Goal: Complete application form: Complete application form

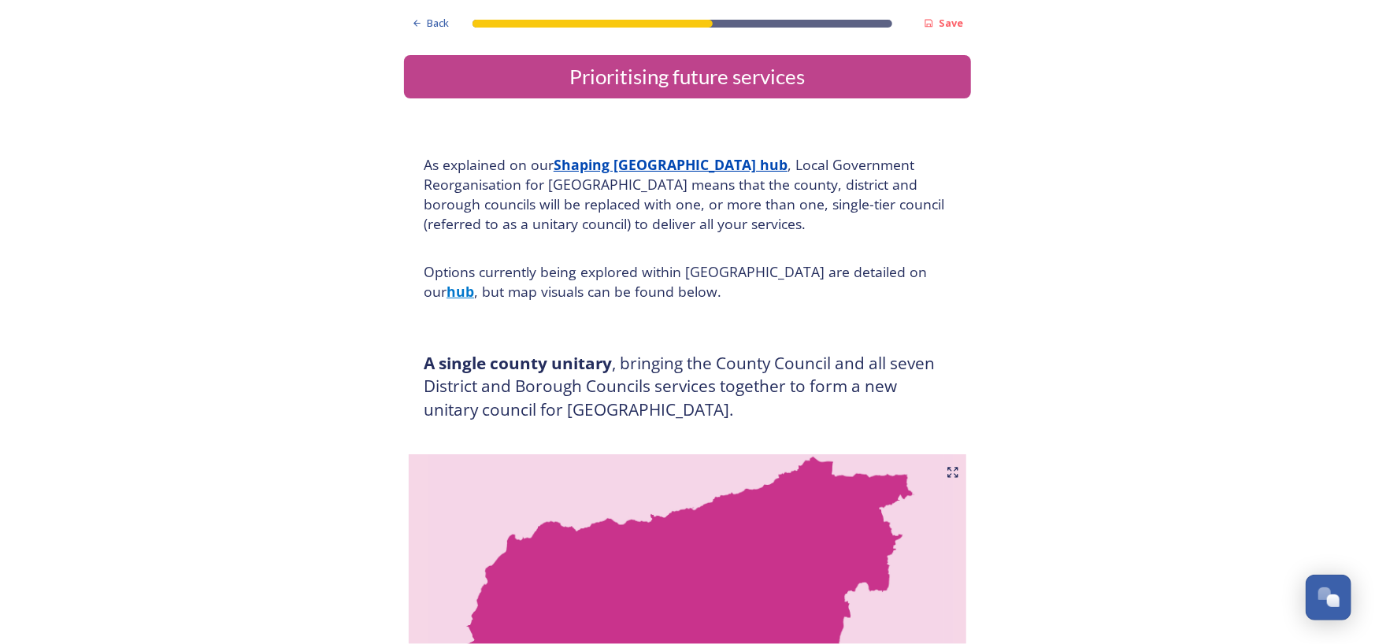
scroll to position [3040, 0]
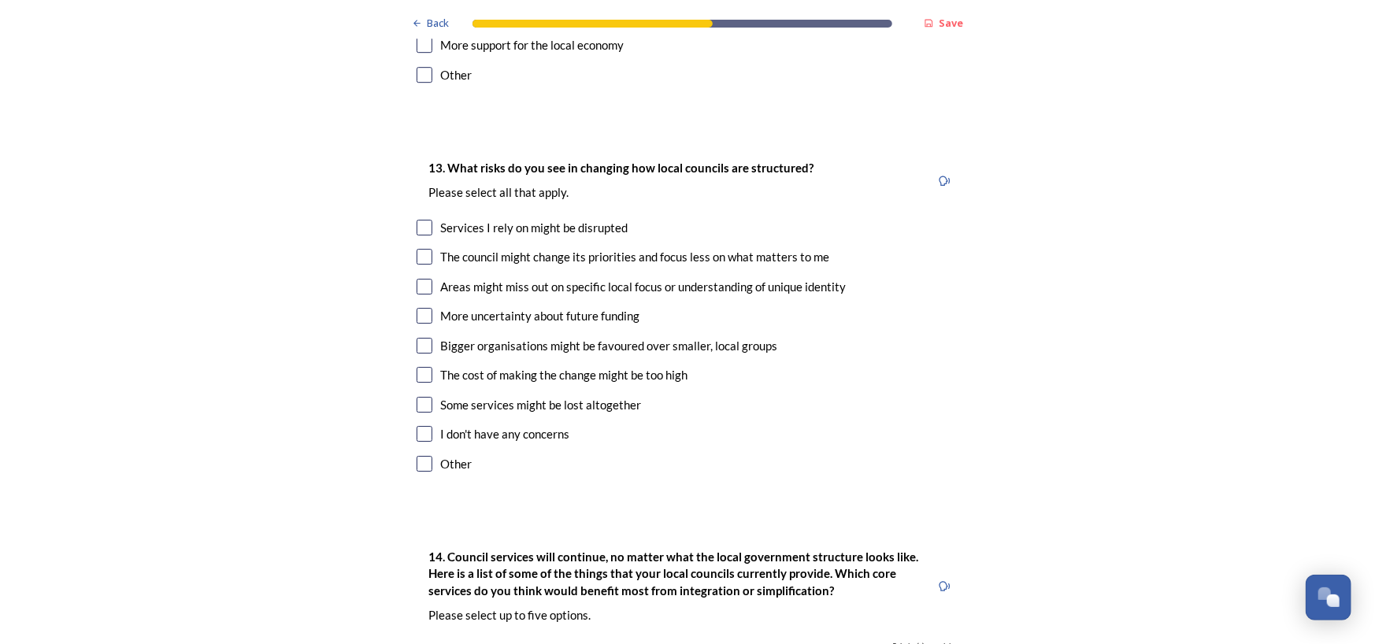
click at [417, 249] on input "checkbox" at bounding box center [424, 257] width 16 height 16
checkbox input "true"
click at [417, 279] on input "checkbox" at bounding box center [424, 287] width 16 height 16
checkbox input "true"
click at [421, 397] on input "checkbox" at bounding box center [424, 405] width 16 height 16
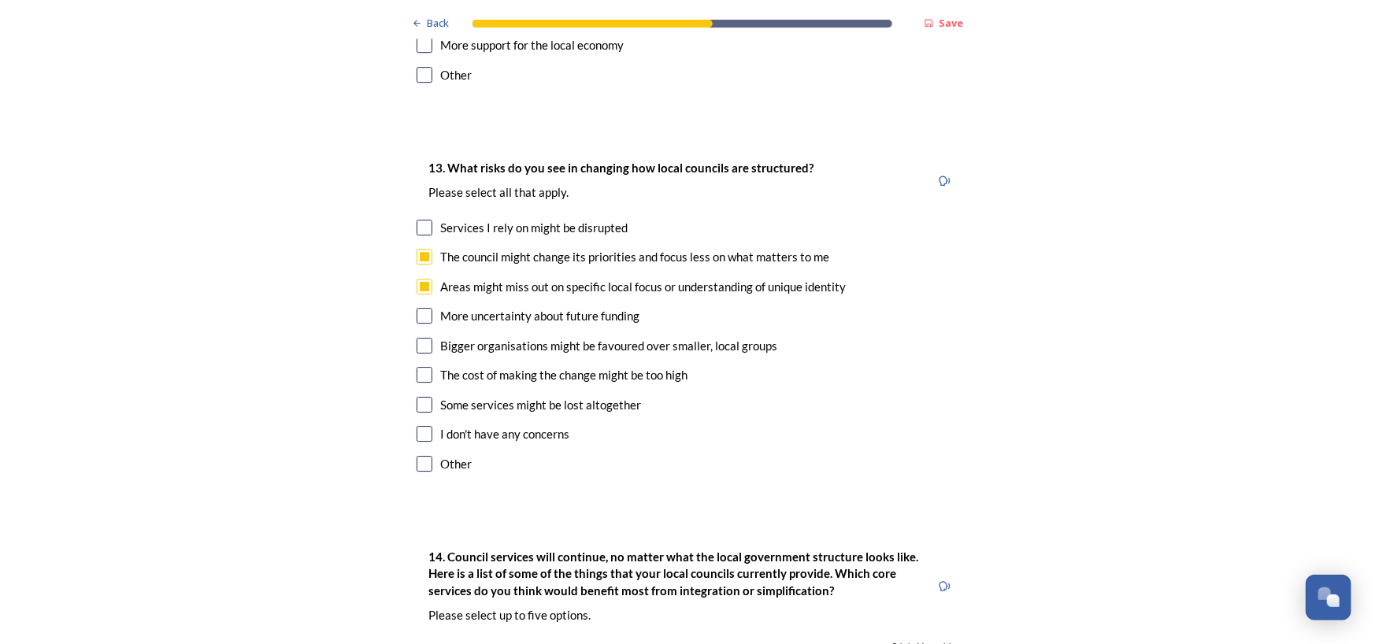
checkbox input "true"
click at [417, 308] on input "checkbox" at bounding box center [424, 316] width 16 height 16
checkbox input "true"
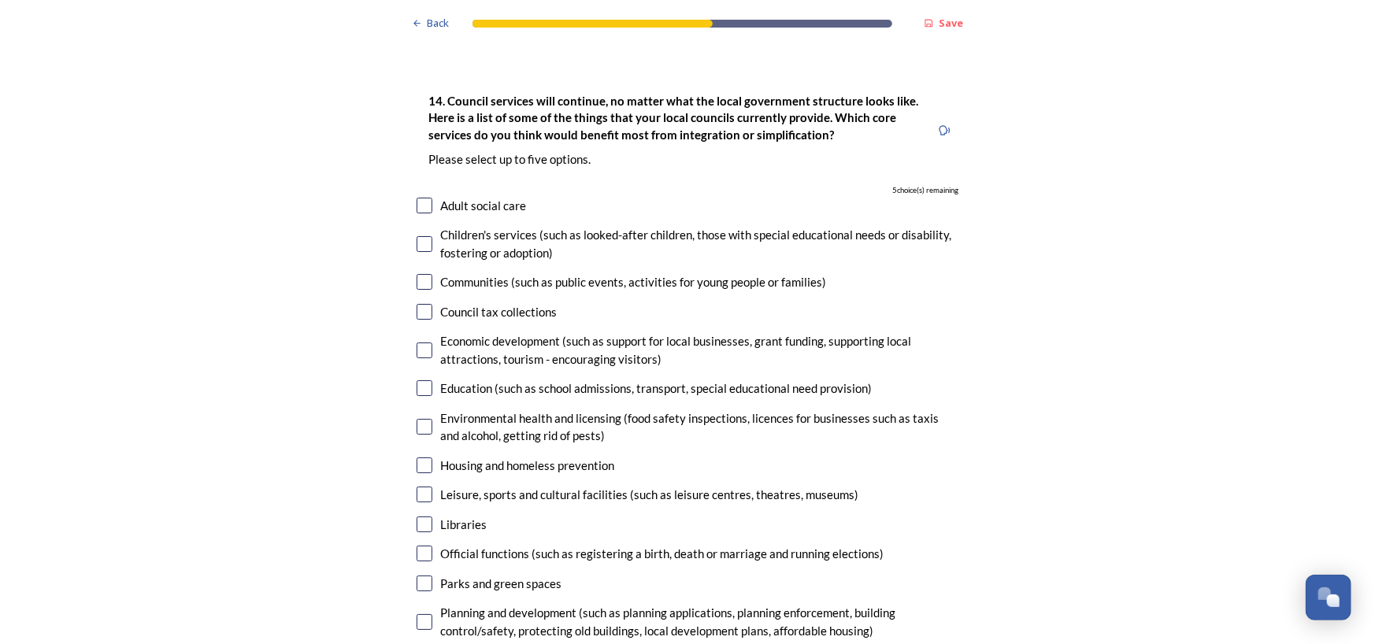
scroll to position [3502, 0]
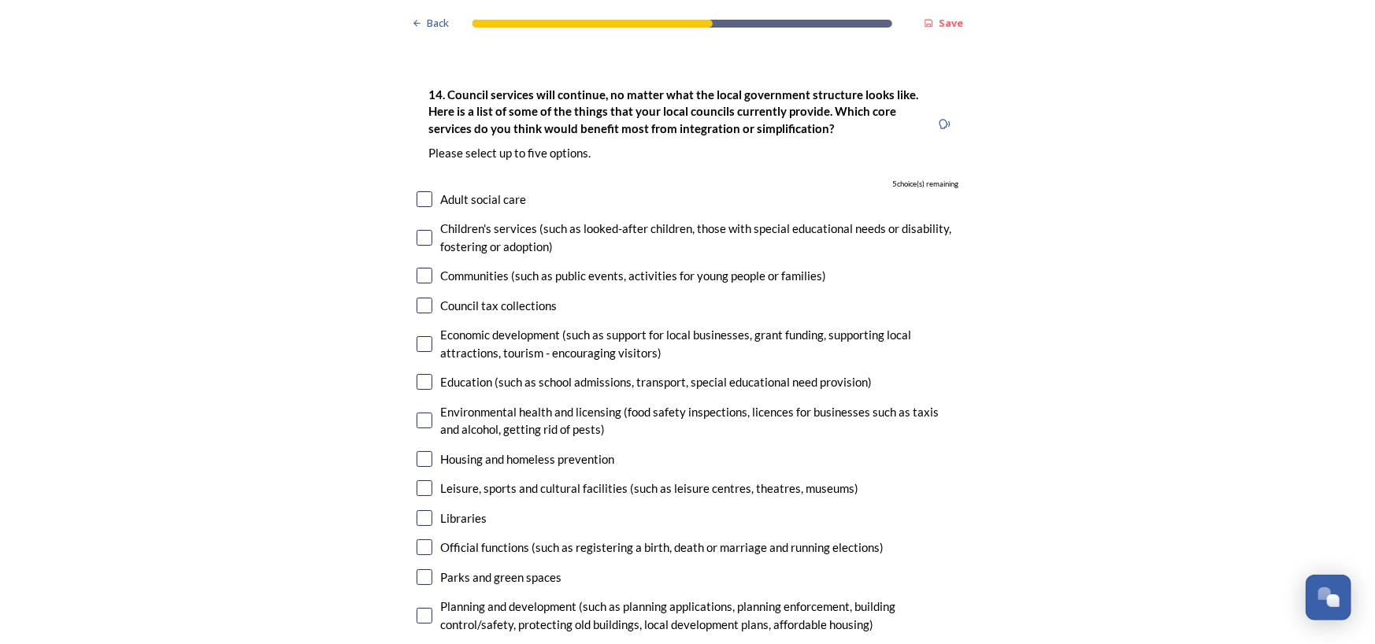
click at [416, 191] on input "checkbox" at bounding box center [424, 199] width 16 height 16
checkbox input "true"
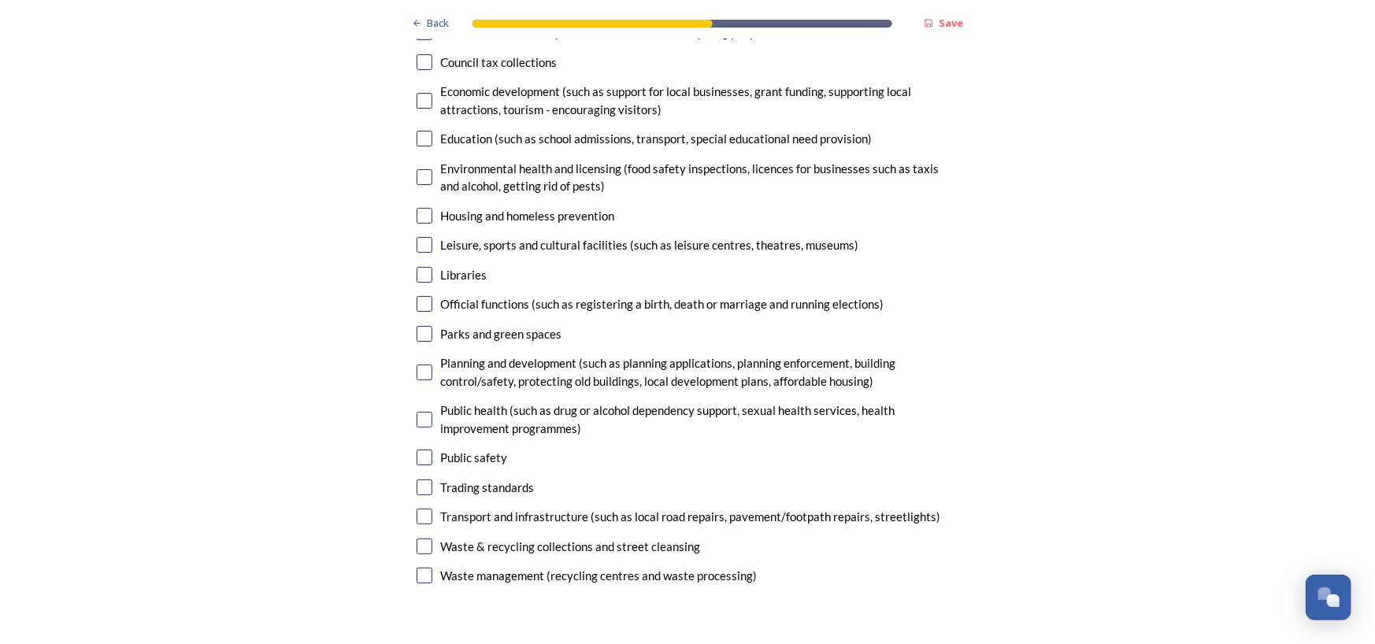
scroll to position [3751, 0]
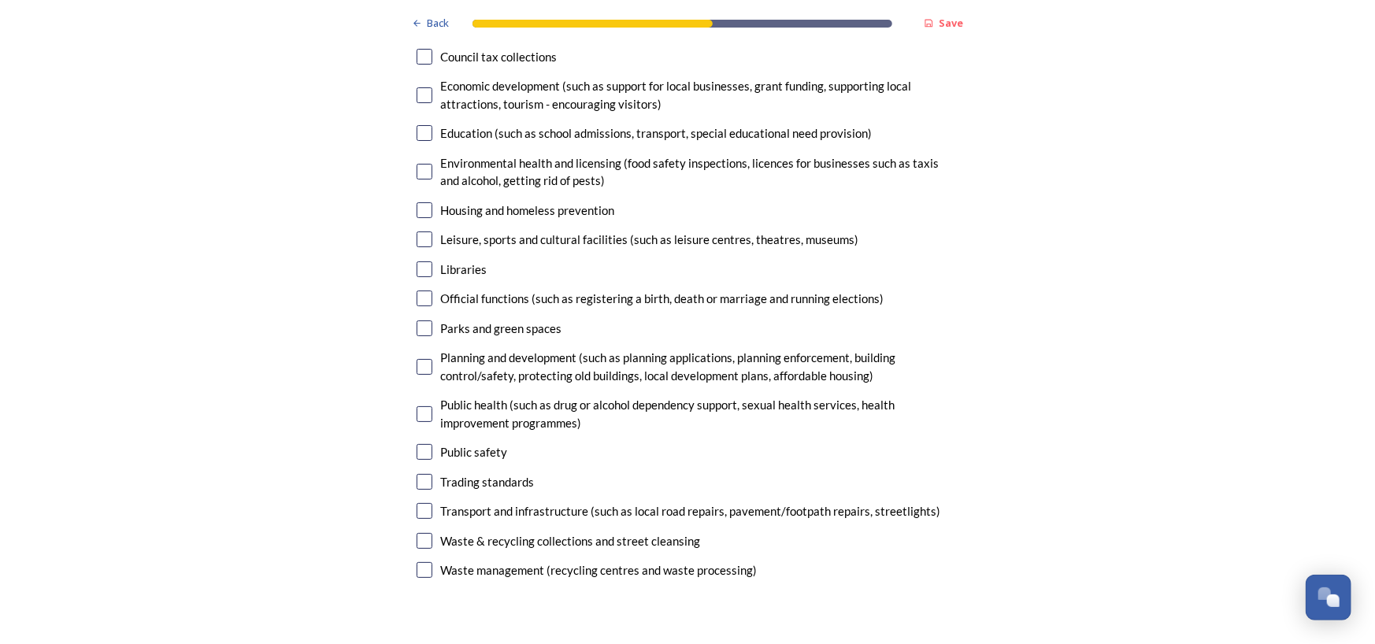
click at [423, 320] on input "checkbox" at bounding box center [424, 328] width 16 height 16
checkbox input "true"
click at [416, 444] on input "checkbox" at bounding box center [424, 452] width 16 height 16
checkbox input "true"
click at [417, 359] on input "checkbox" at bounding box center [424, 367] width 16 height 16
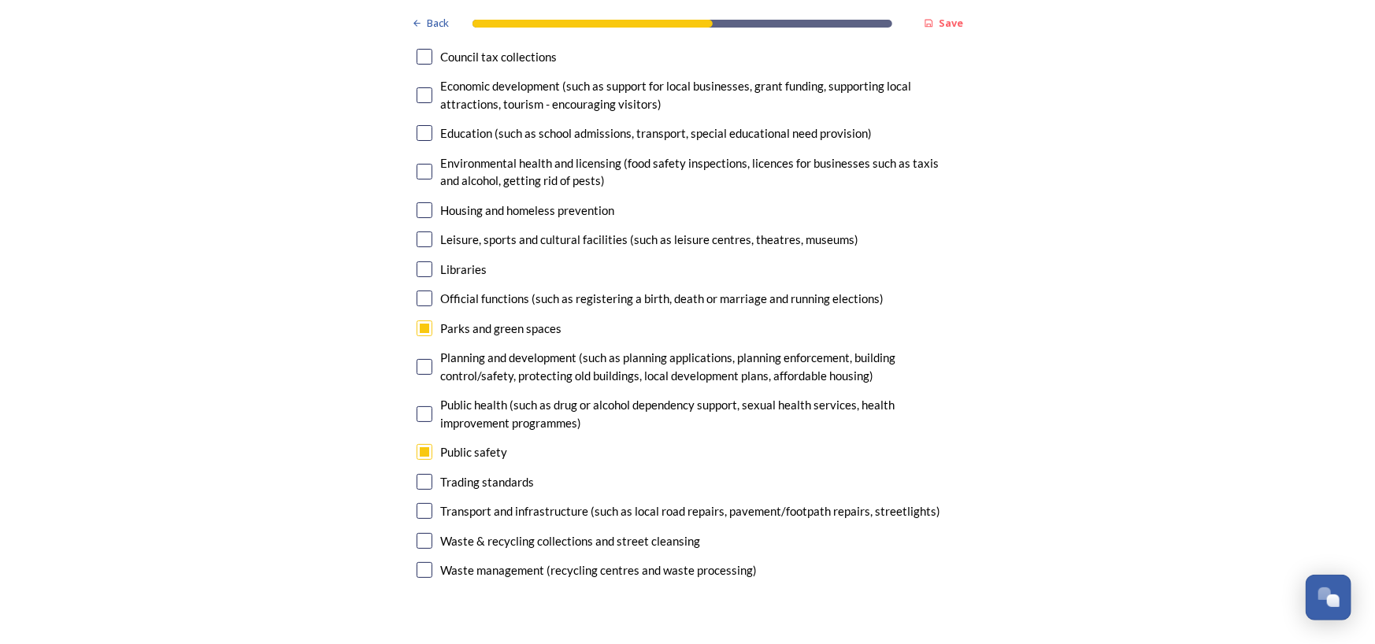
checkbox input "true"
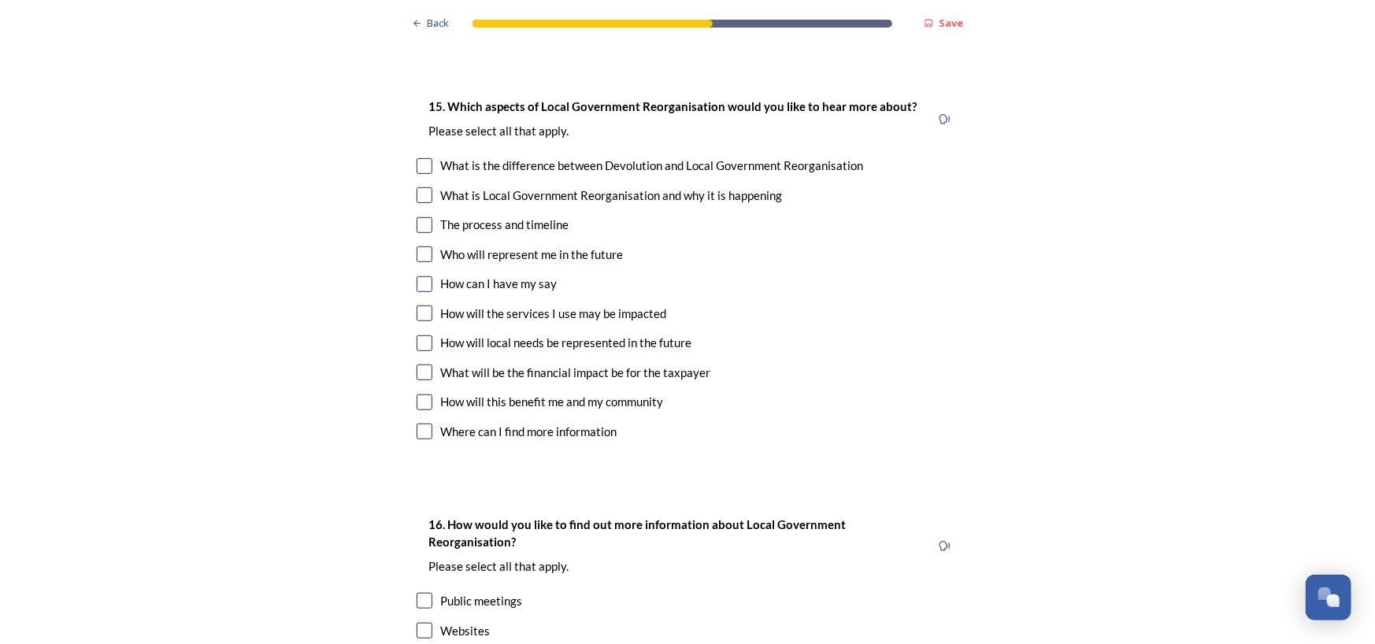
scroll to position [4303, 0]
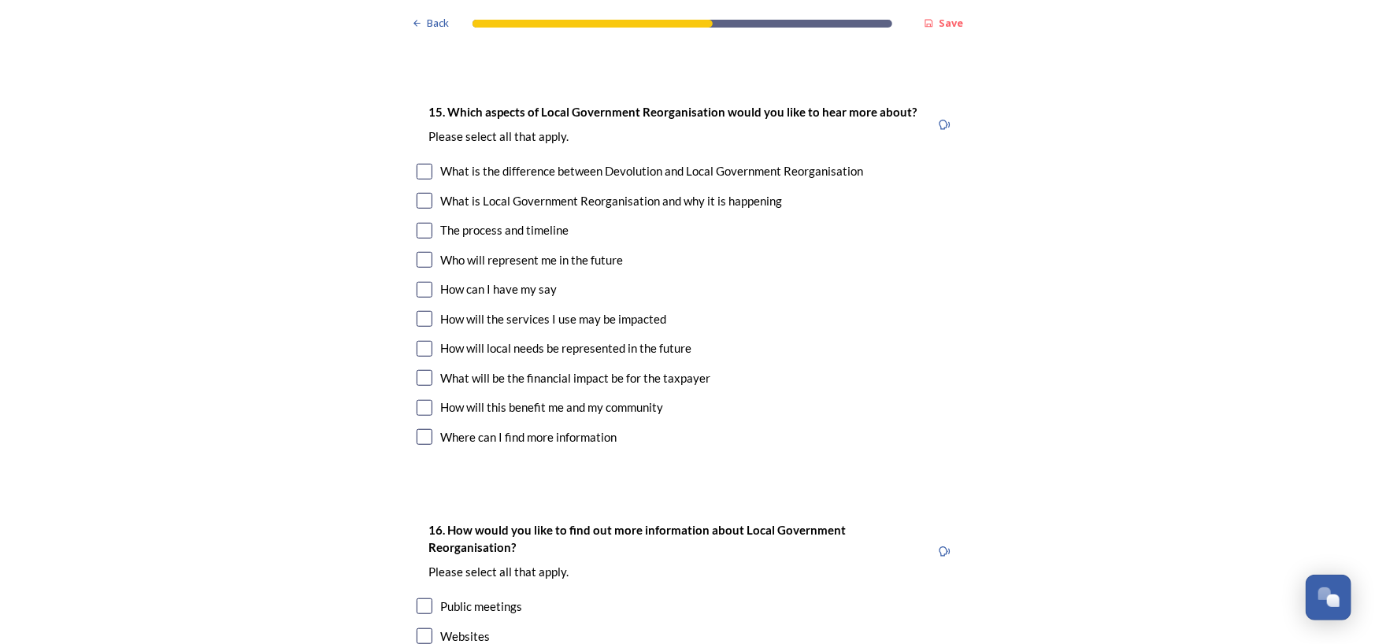
click at [422, 164] on input "checkbox" at bounding box center [424, 172] width 16 height 16
checkbox input "true"
click at [416, 223] on input "checkbox" at bounding box center [424, 231] width 16 height 16
checkbox input "true"
click at [417, 252] on input "checkbox" at bounding box center [424, 260] width 16 height 16
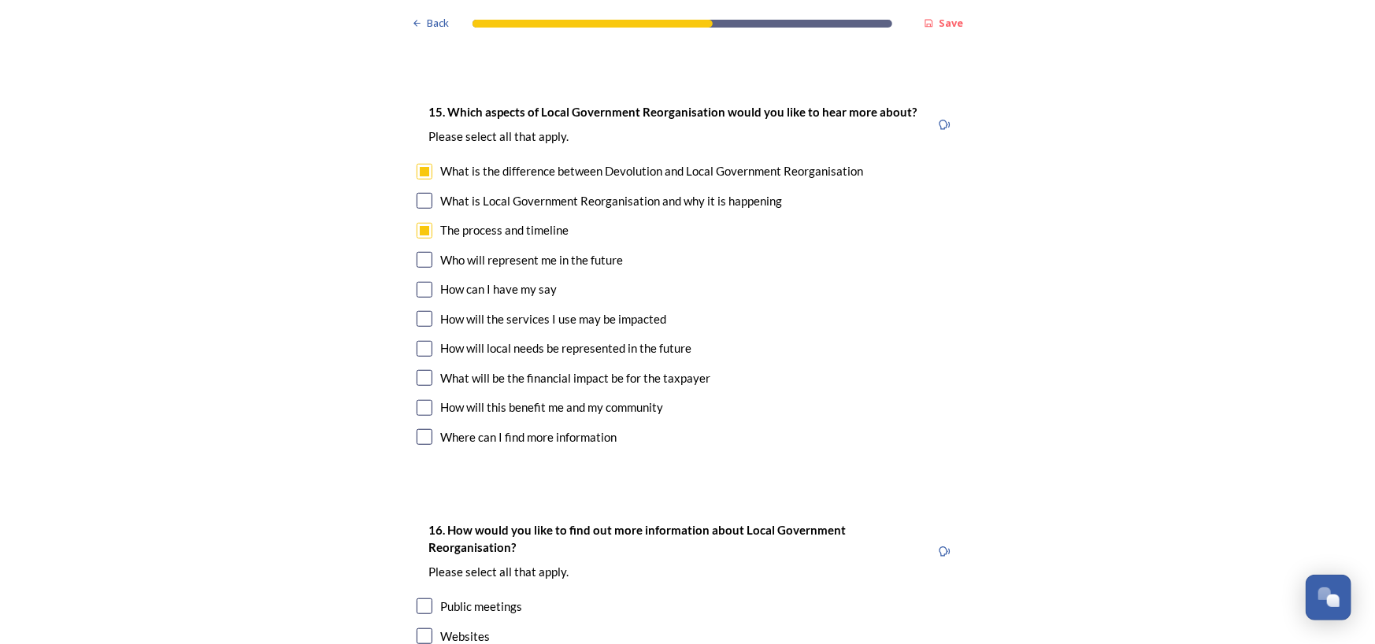
checkbox input "true"
click at [419, 282] on input "checkbox" at bounding box center [424, 290] width 16 height 16
checkbox input "true"
click at [416, 341] on input "checkbox" at bounding box center [424, 349] width 16 height 16
checkbox input "true"
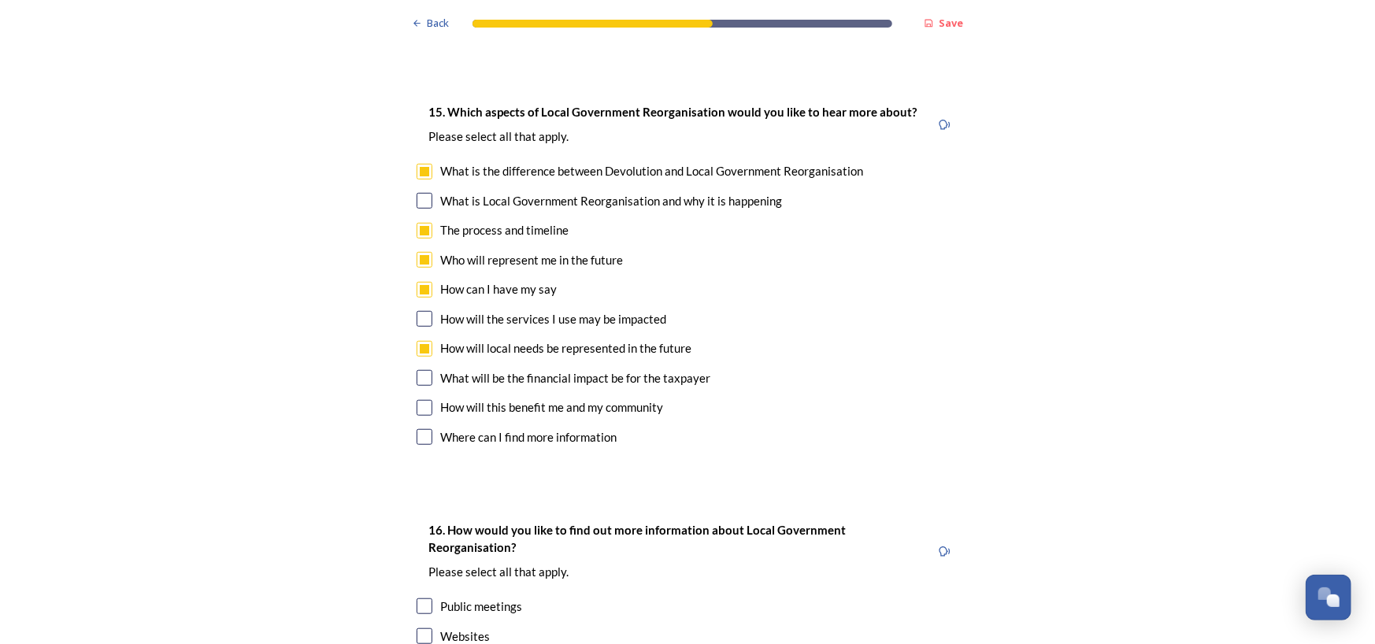
click at [416, 400] on input "checkbox" at bounding box center [424, 408] width 16 height 16
checkbox input "true"
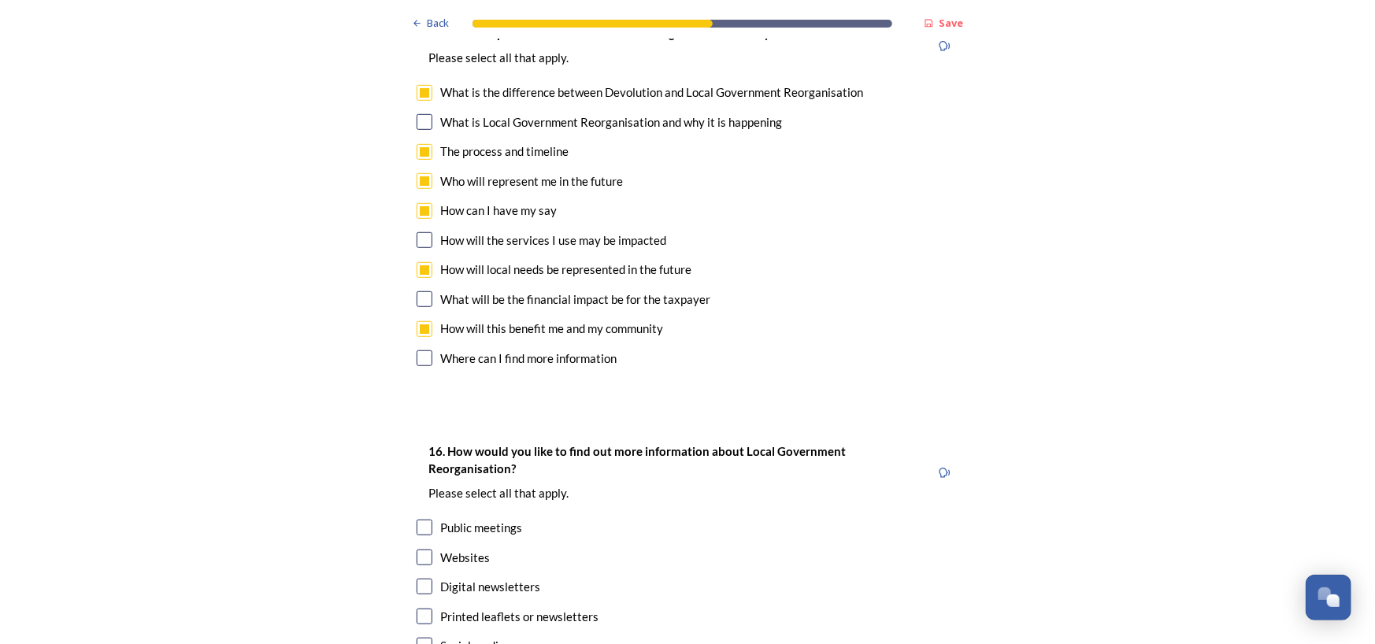
scroll to position [4564, 0]
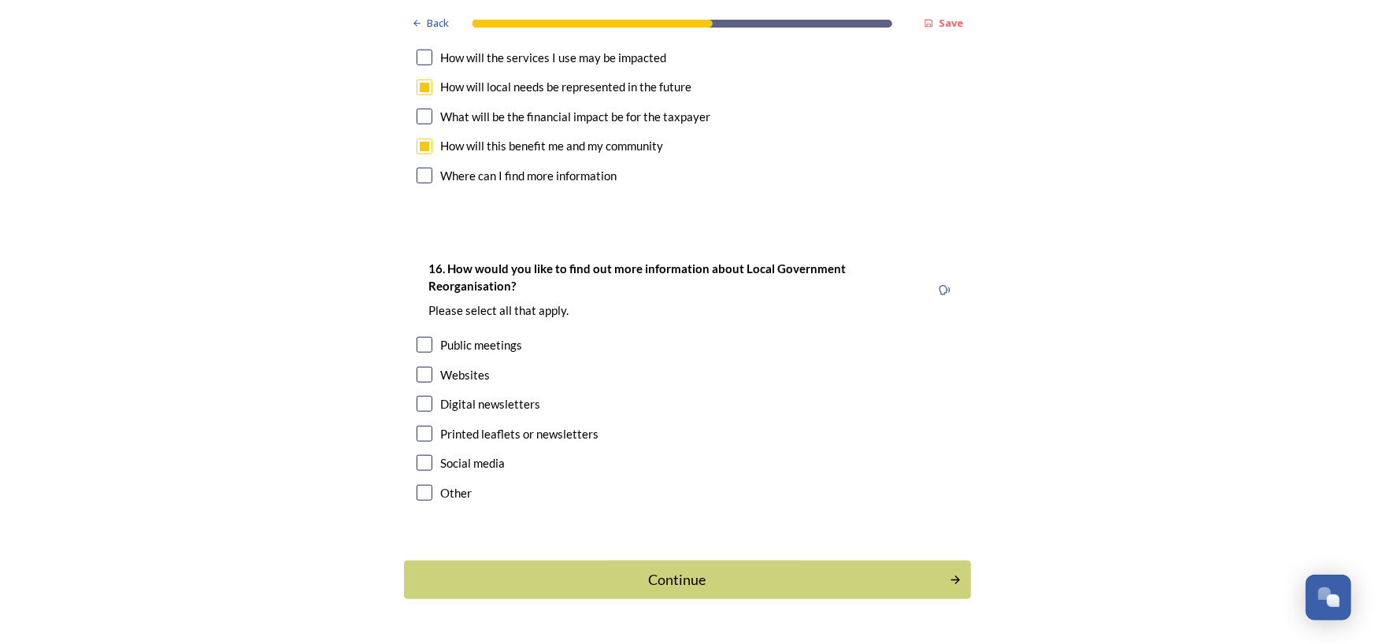
click at [416, 367] on input "checkbox" at bounding box center [424, 375] width 16 height 16
checkbox input "true"
click at [420, 396] on input "checkbox" at bounding box center [424, 404] width 16 height 16
checkbox input "true"
click at [647, 569] on div "Continue" at bounding box center [676, 579] width 533 height 21
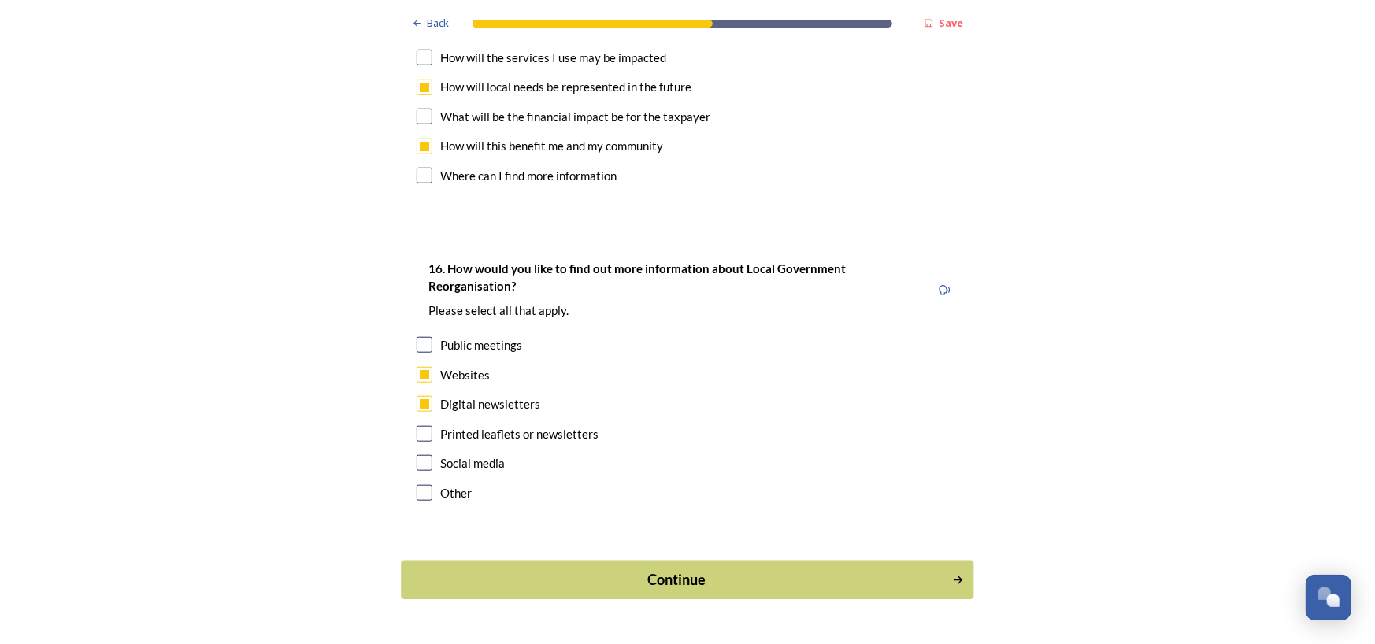
scroll to position [0, 0]
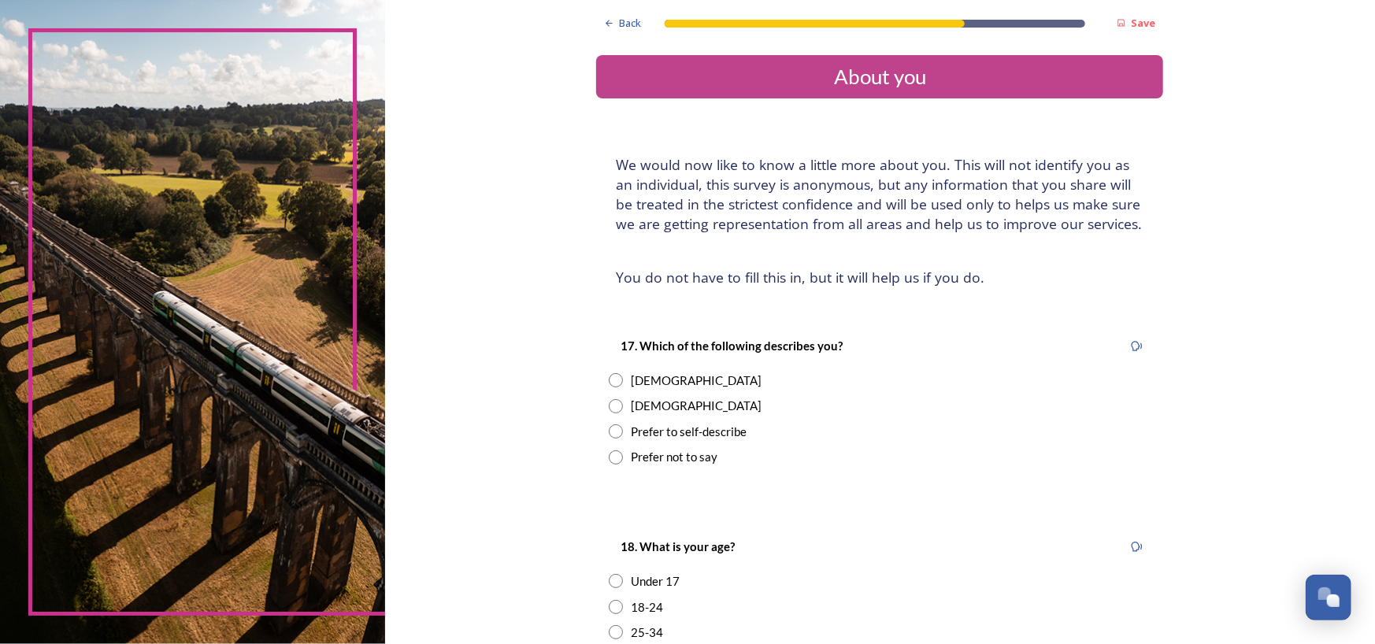
click at [611, 406] on input "radio" at bounding box center [616, 406] width 14 height 14
radio input "true"
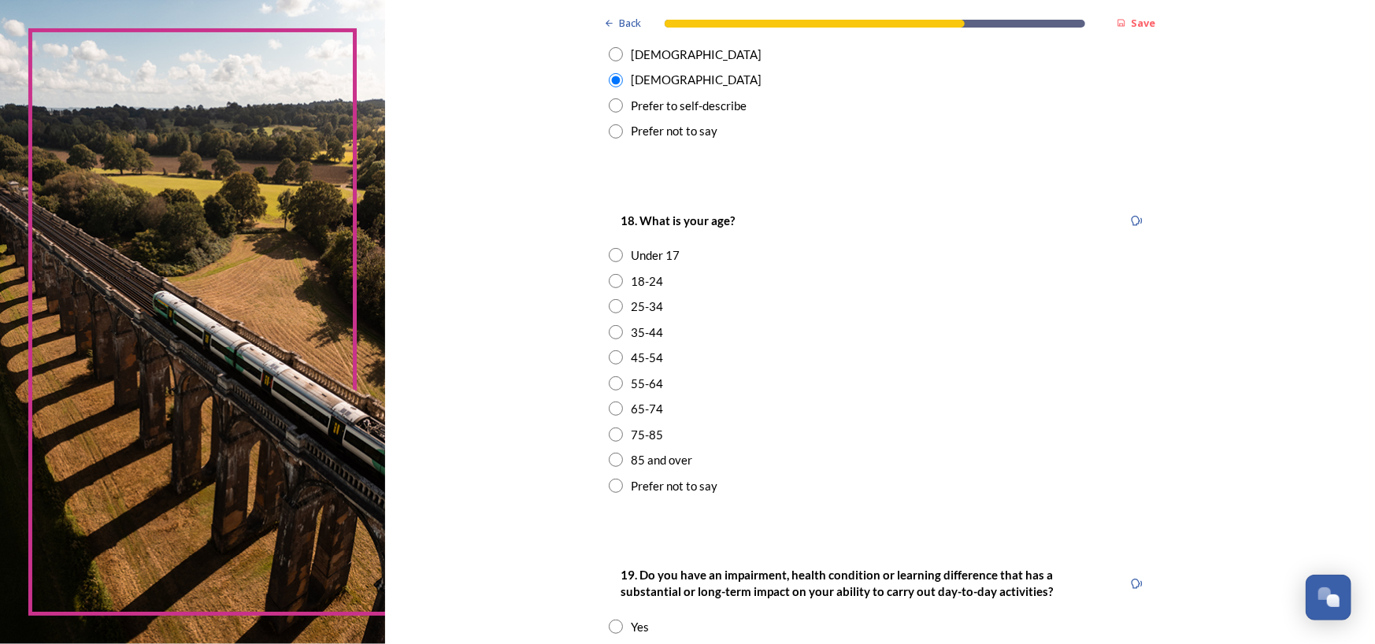
scroll to position [332, 0]
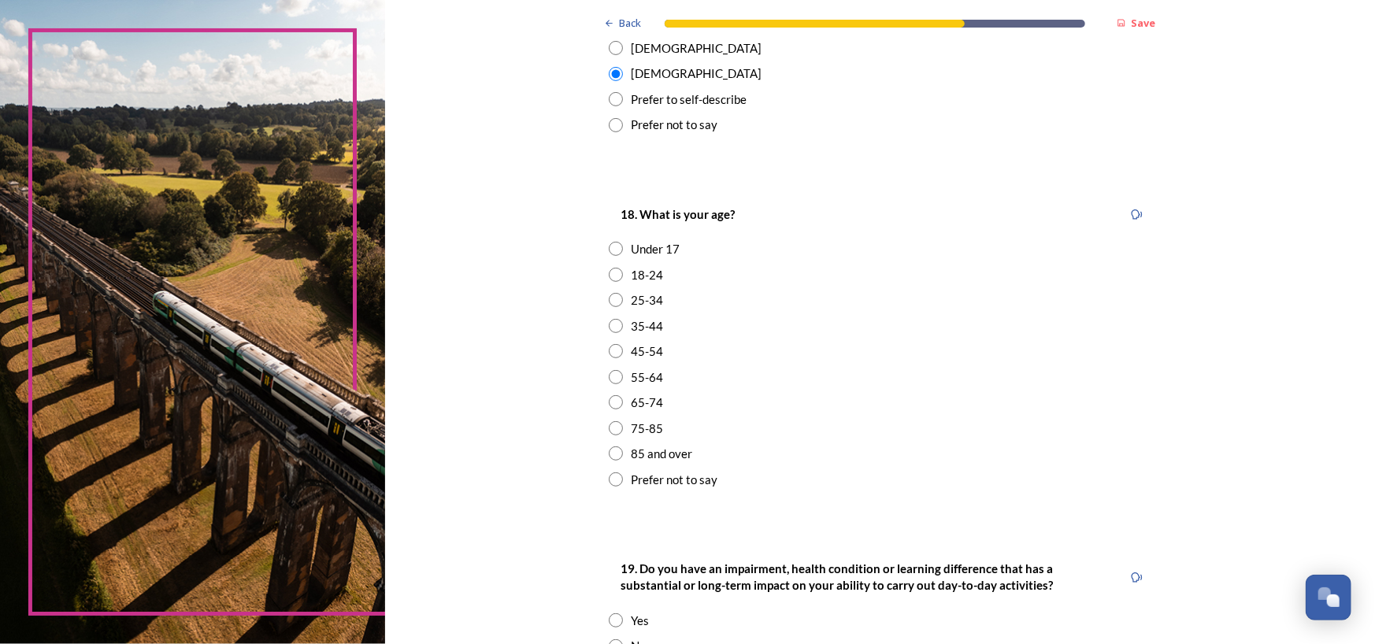
click at [609, 375] on input "radio" at bounding box center [616, 377] width 14 height 14
radio input "true"
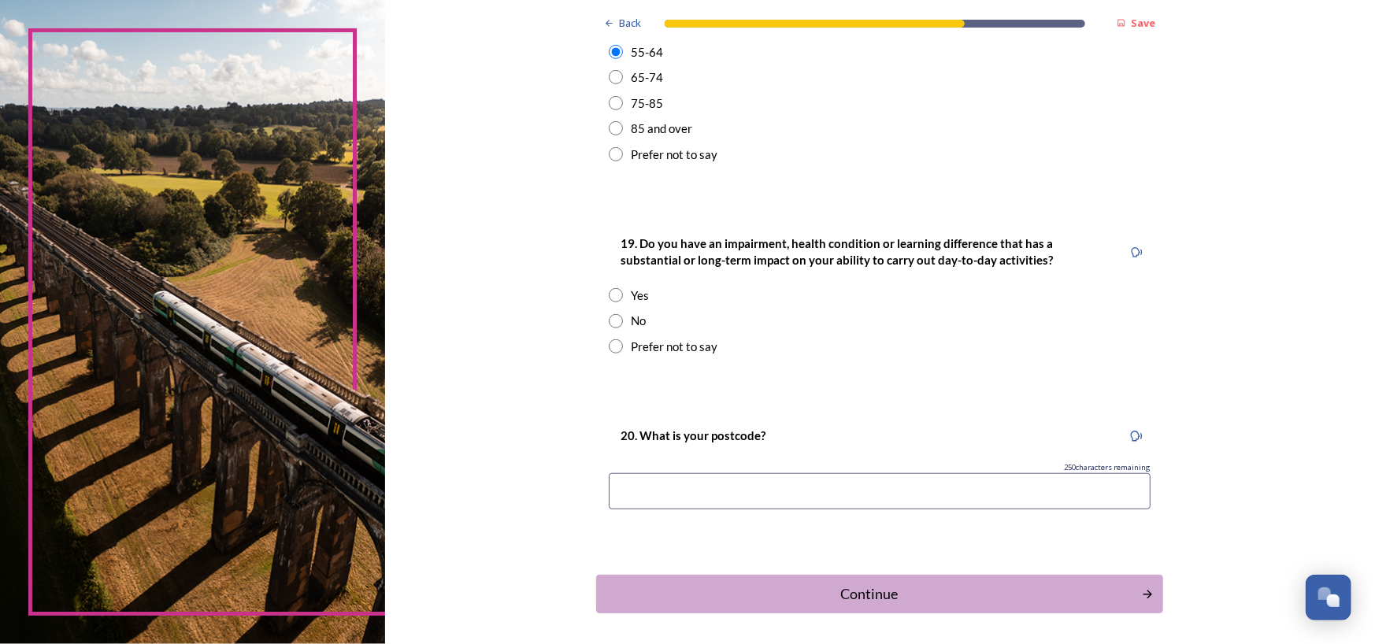
scroll to position [686, 0]
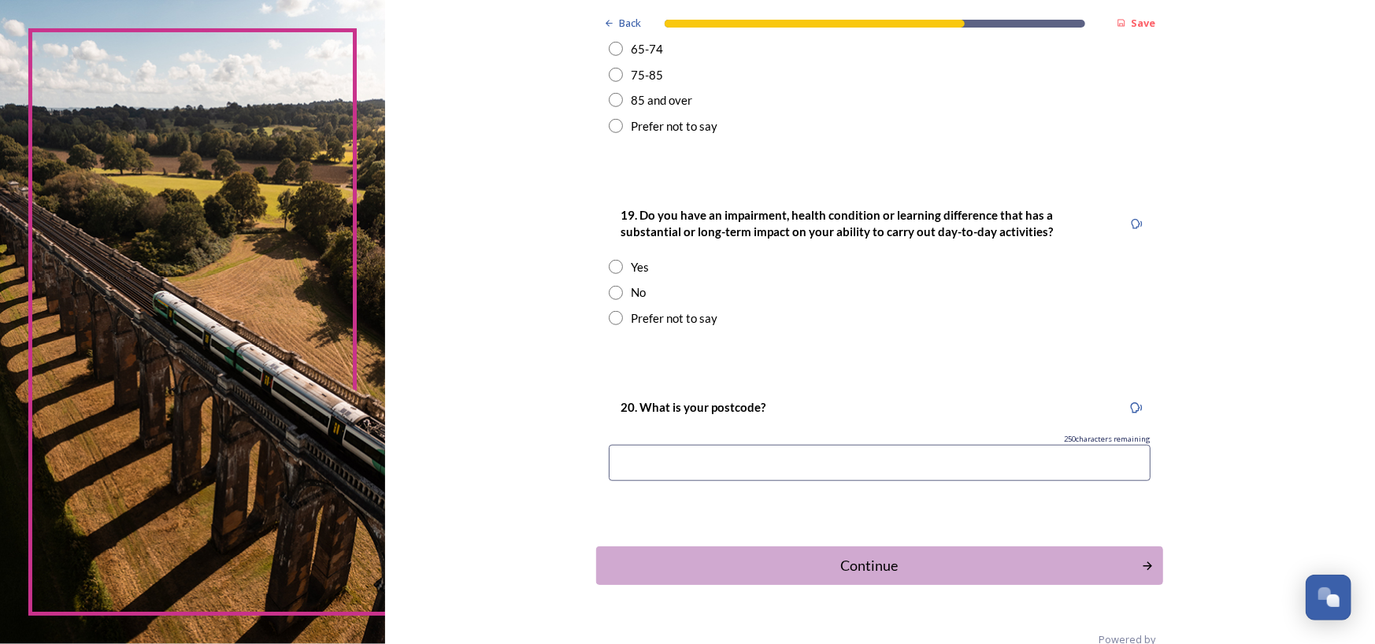
click at [609, 290] on input "radio" at bounding box center [616, 293] width 14 height 14
radio input "true"
click at [650, 464] on input at bounding box center [880, 463] width 542 height 36
type input "rh13 6bn"
click at [817, 566] on div "Continue" at bounding box center [868, 565] width 533 height 21
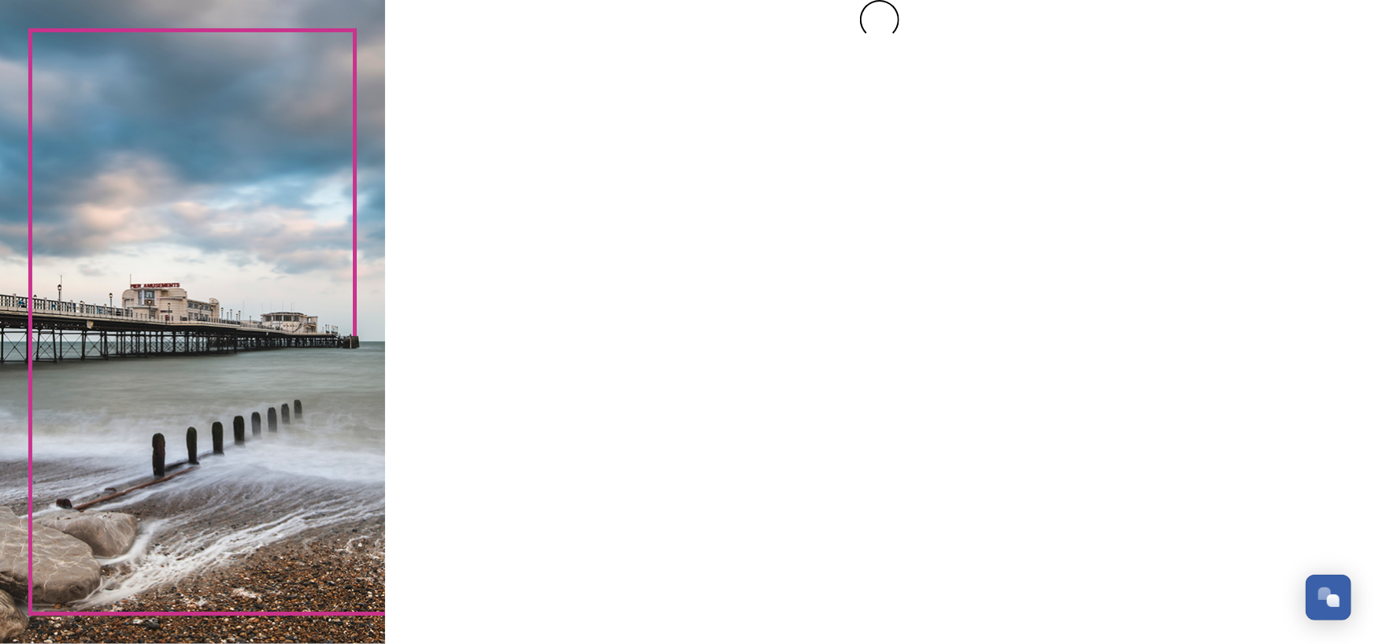
scroll to position [0, 0]
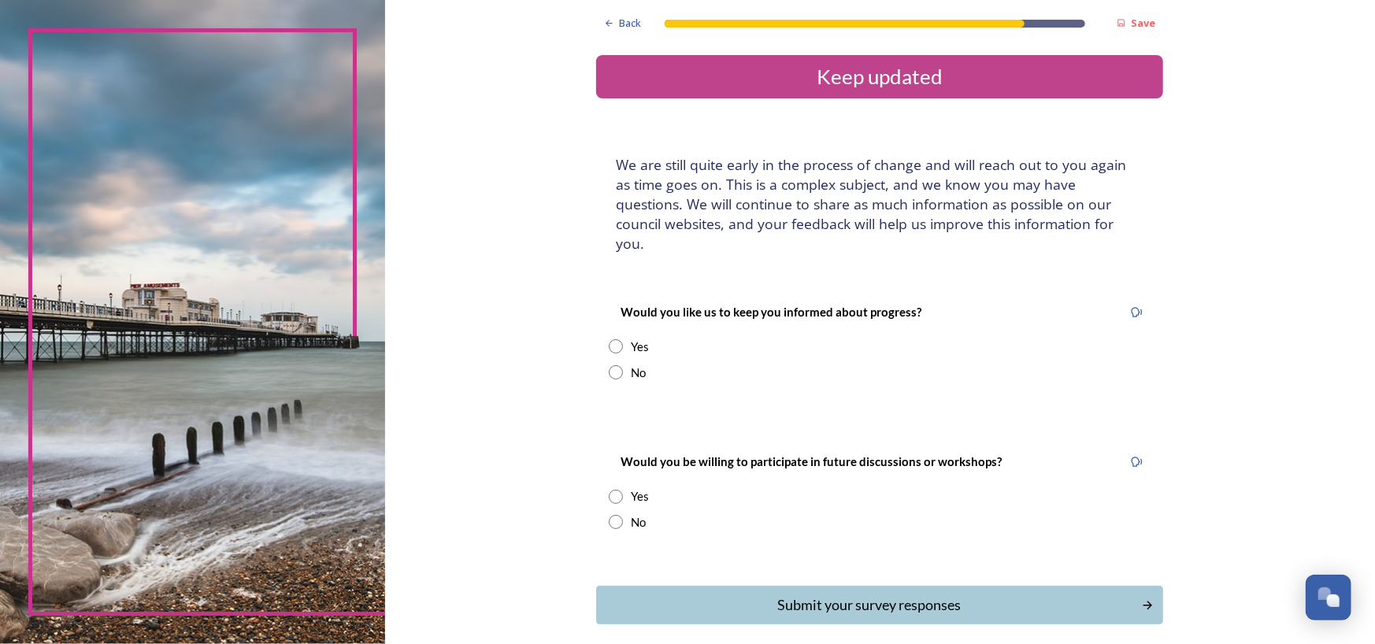
click at [612, 339] on input "radio" at bounding box center [616, 346] width 14 height 14
radio input "true"
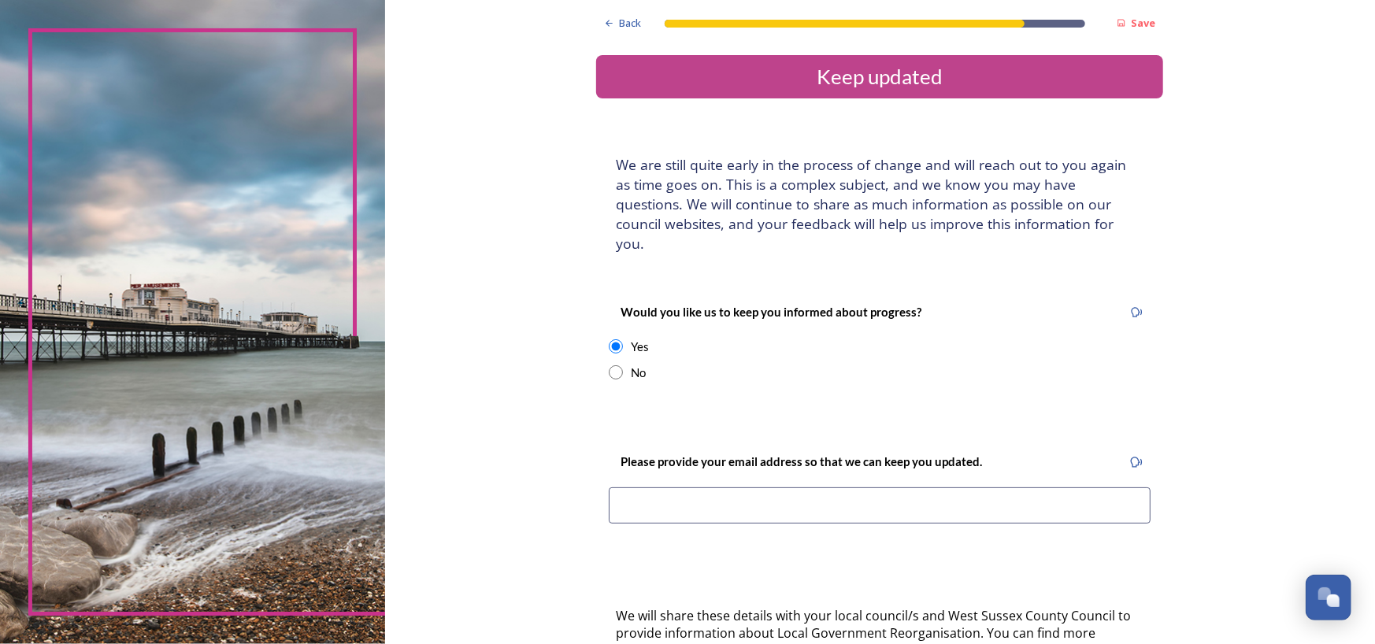
click at [735, 487] on input at bounding box center [880, 505] width 542 height 36
type input "[EMAIL_ADDRESS][DOMAIN_NAME]"
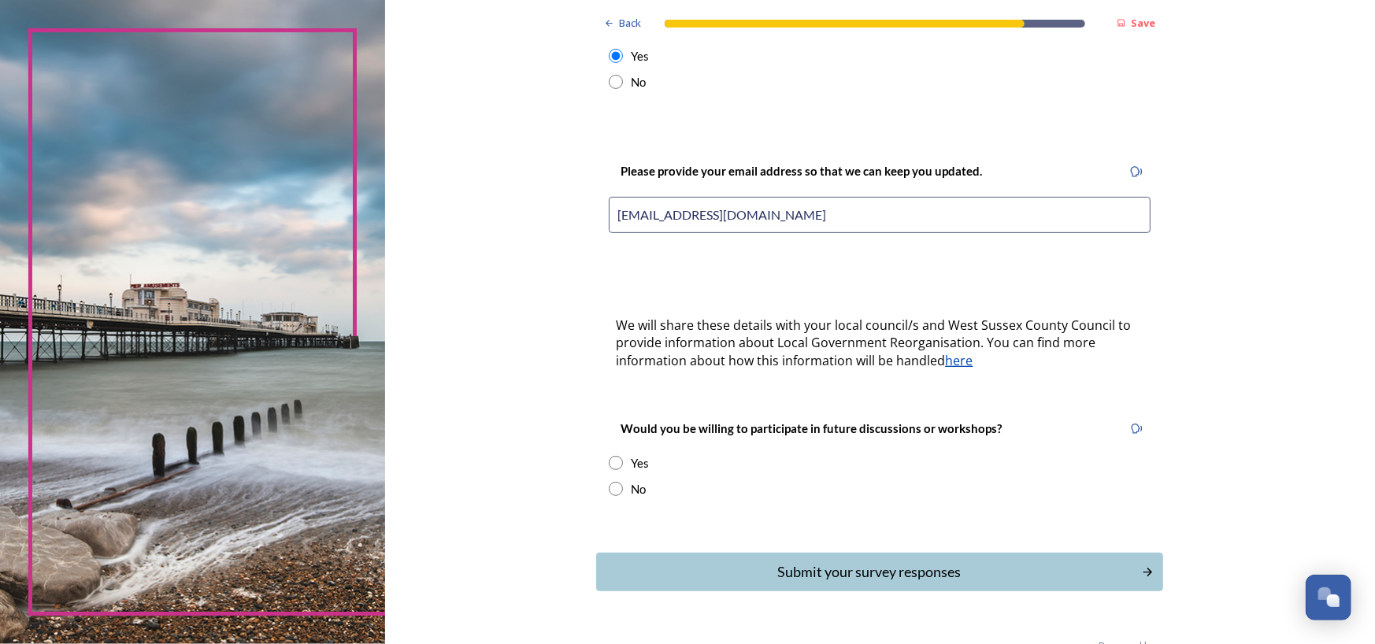
scroll to position [309, 0]
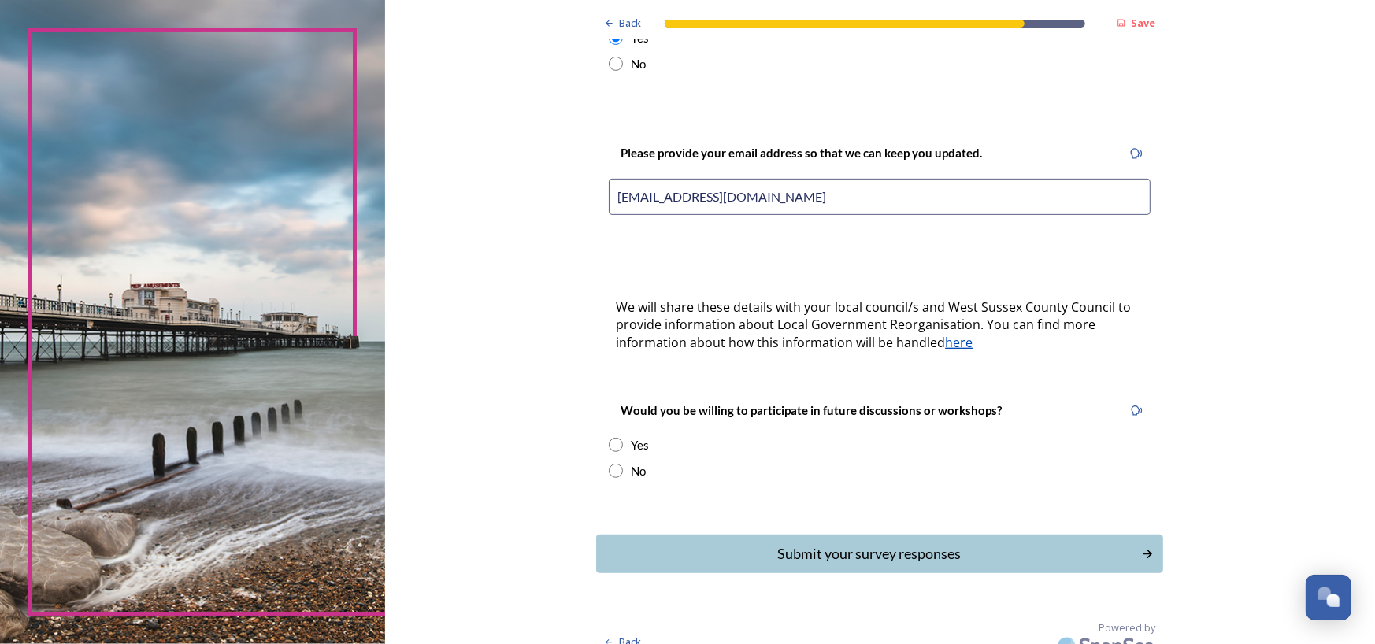
click at [612, 438] on input "radio" at bounding box center [616, 445] width 14 height 14
radio input "true"
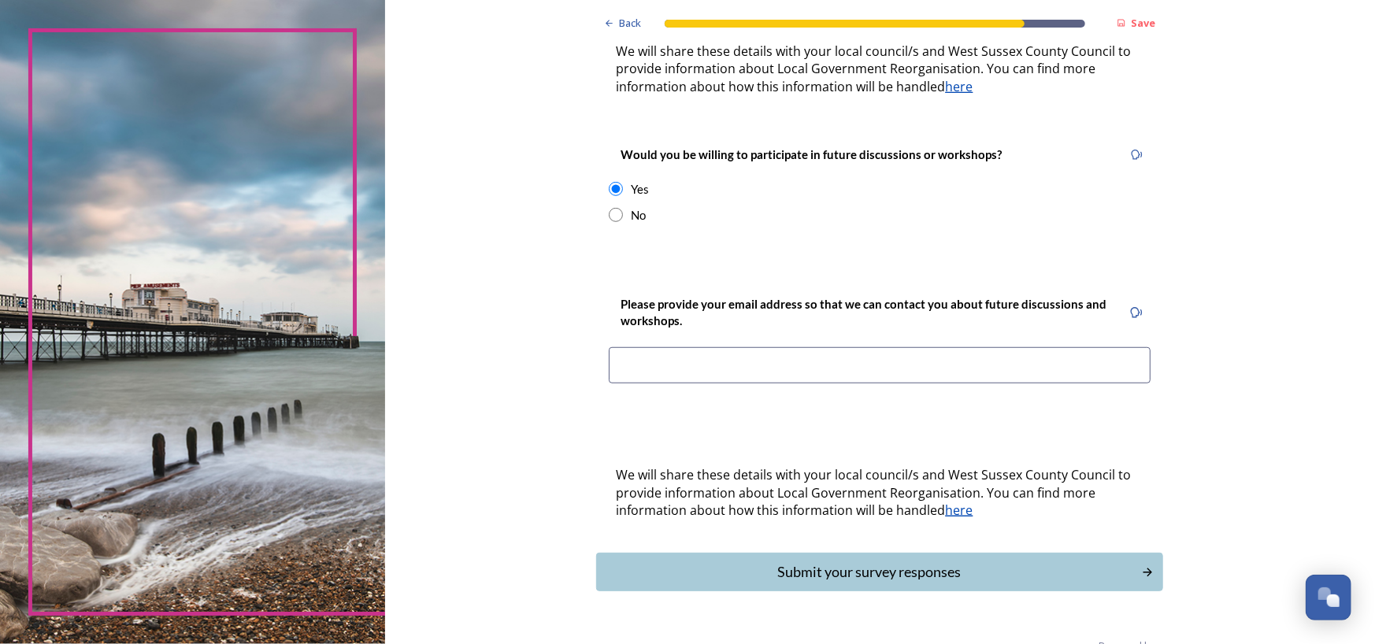
scroll to position [583, 0]
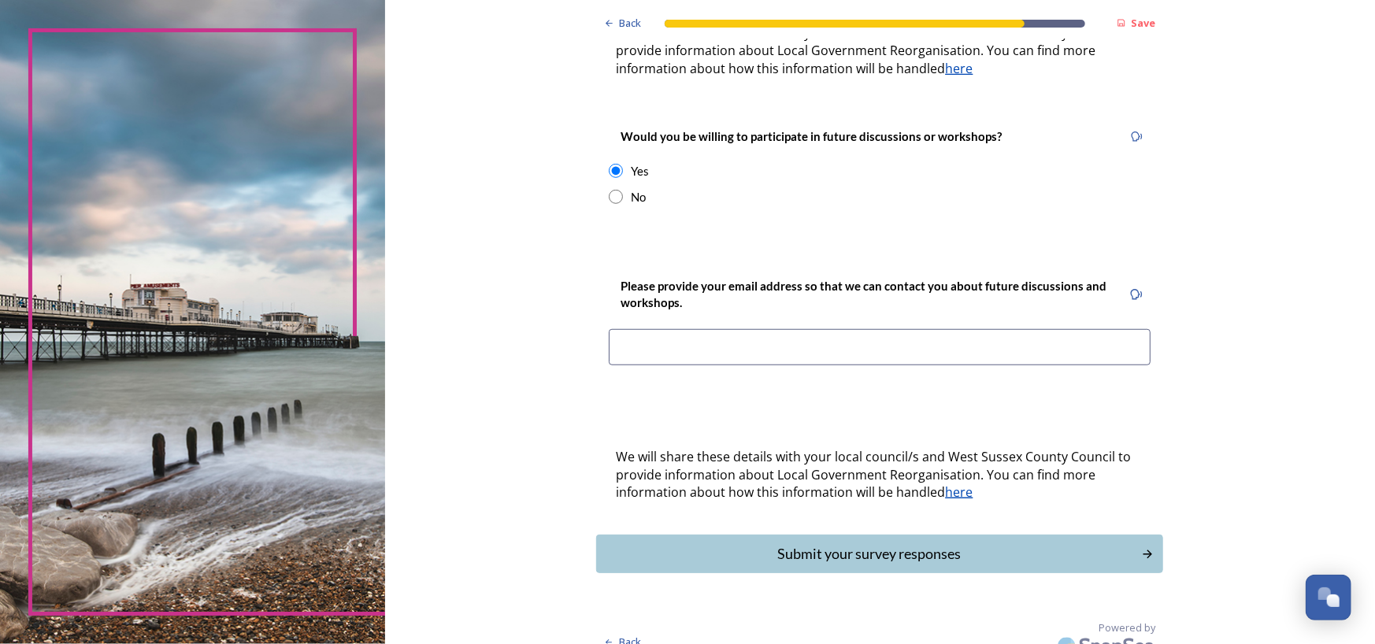
click at [910, 332] on input at bounding box center [880, 347] width 542 height 36
type input "[EMAIL_ADDRESS][DOMAIN_NAME]"
click at [919, 543] on div "Submit your survey responses" at bounding box center [868, 553] width 533 height 21
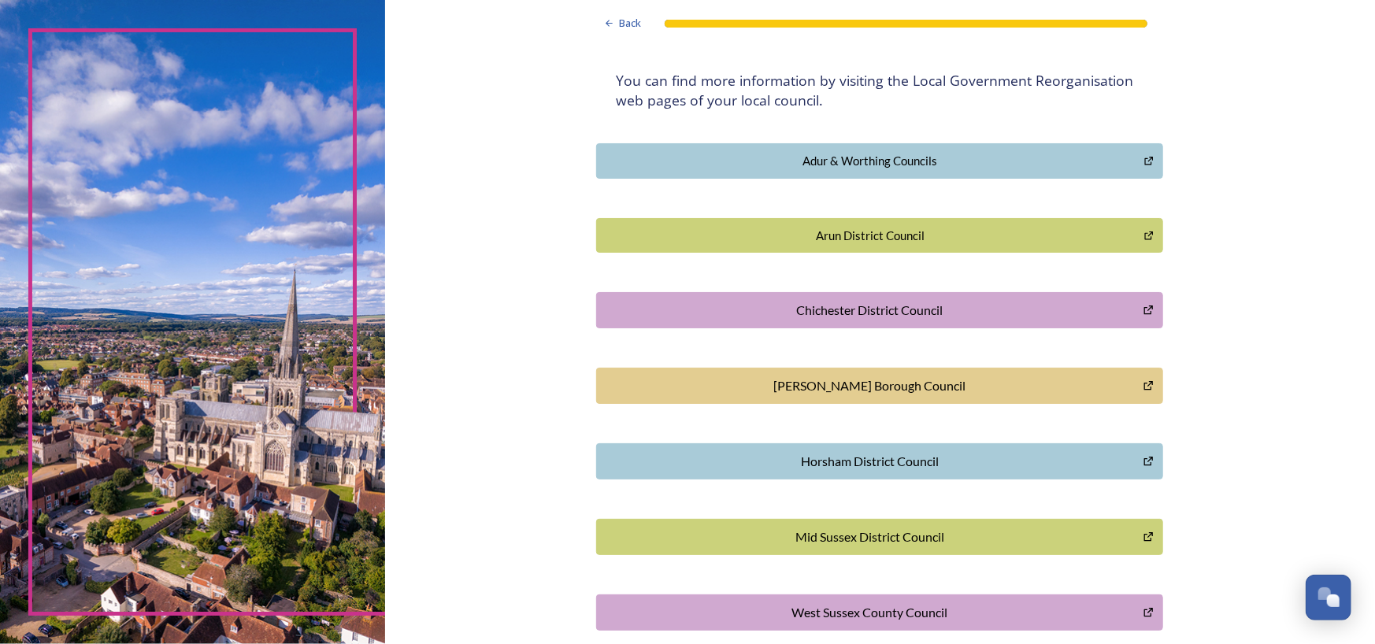
scroll to position [339, 0]
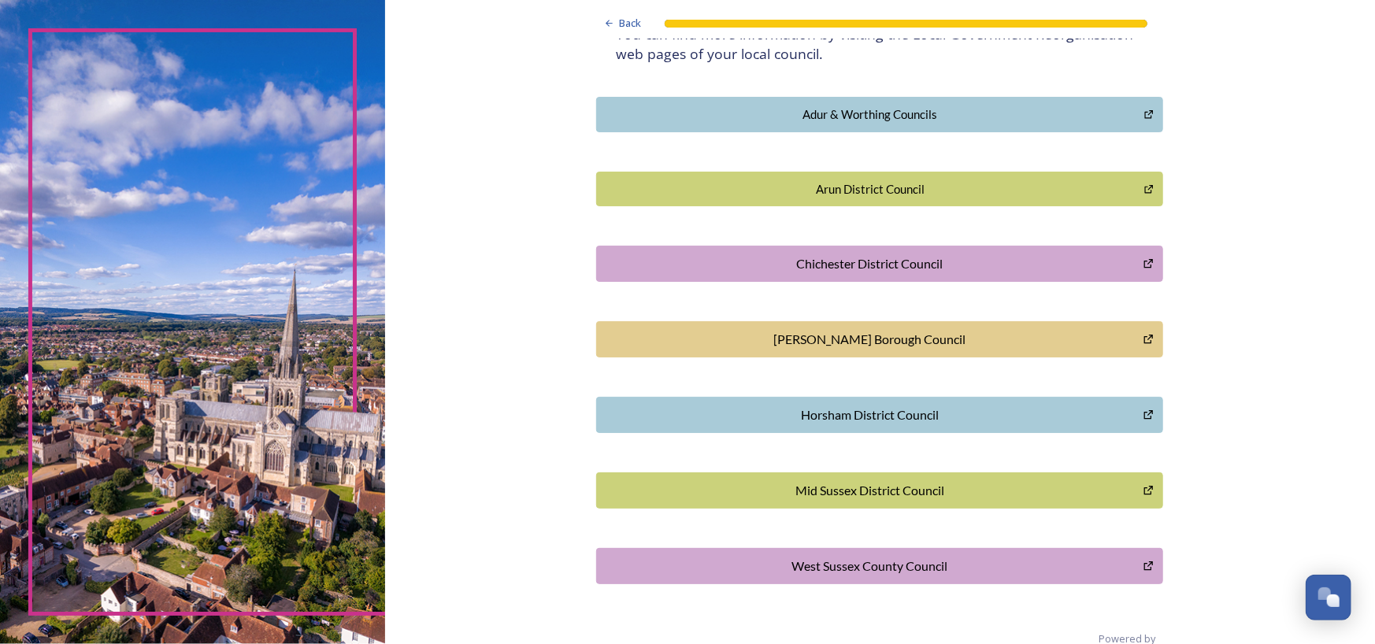
click at [833, 416] on div "Horsham District Council" at bounding box center [870, 414] width 530 height 19
